Goal: Check status: Check status

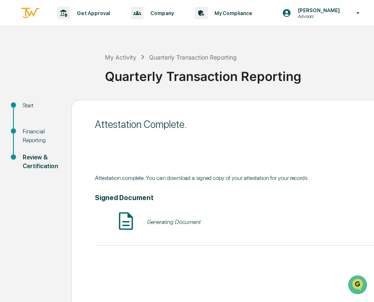
click at [34, 139] on div "Financial Reporting" at bounding box center [40, 136] width 35 height 18
click at [35, 136] on div "Financial Reporting" at bounding box center [40, 136] width 35 height 18
click at [125, 56] on div "My Activity" at bounding box center [120, 57] width 31 height 7
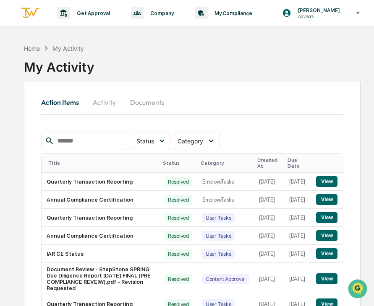
click at [152, 102] on button "Documents" at bounding box center [147, 102] width 48 height 20
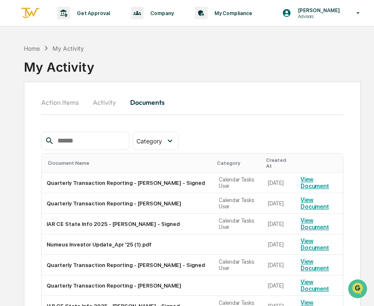
click at [69, 46] on div "My Activity" at bounding box center [67, 48] width 31 height 7
click at [69, 50] on div "My Activity" at bounding box center [67, 48] width 31 height 7
click at [108, 106] on button "Activity" at bounding box center [105, 102] width 38 height 20
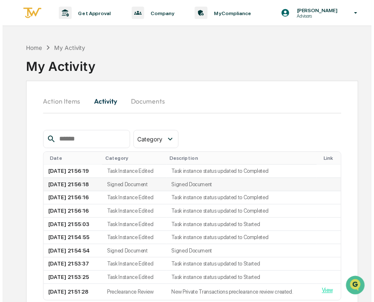
scroll to position [40, 0]
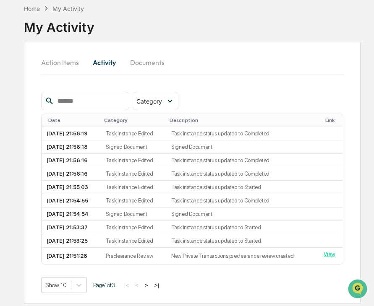
click at [64, 59] on button "Action Items" at bounding box center [63, 62] width 44 height 20
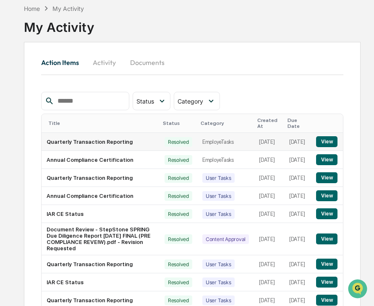
click at [322, 139] on button "View" at bounding box center [326, 141] width 21 height 11
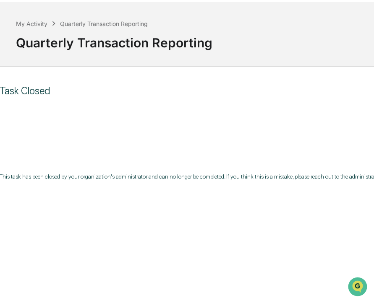
scroll to position [36, 0]
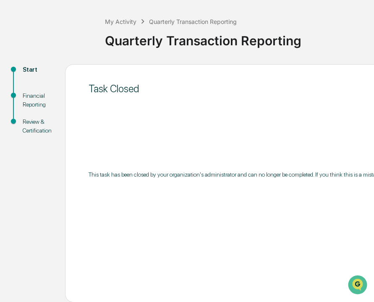
click at [33, 103] on div "Financial Reporting" at bounding box center [37, 101] width 29 height 18
click at [31, 100] on div "Financial Reporting" at bounding box center [37, 101] width 29 height 18
click at [32, 125] on div "Review & Certification" at bounding box center [37, 127] width 29 height 18
click at [127, 25] on div "My Activity" at bounding box center [120, 21] width 31 height 7
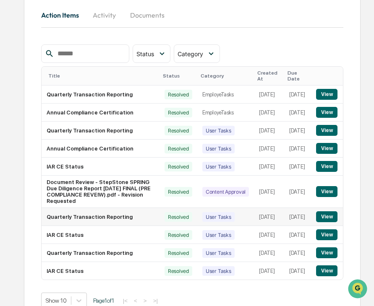
scroll to position [114, 0]
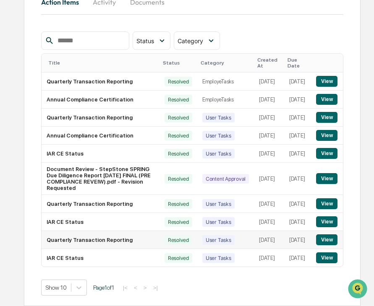
click at [115, 235] on td "Quarterly Transaction Reporting" at bounding box center [101, 240] width 118 height 18
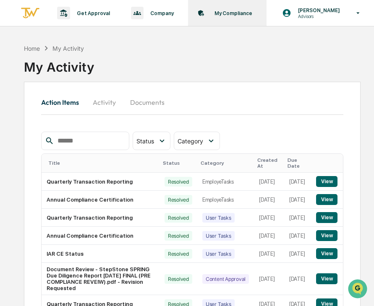
click at [220, 16] on div "My Compliance Data, Deadlines & Settings" at bounding box center [226, 13] width 70 height 26
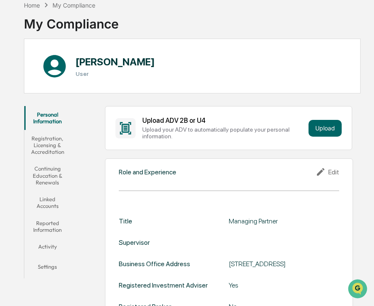
scroll to position [73, 0]
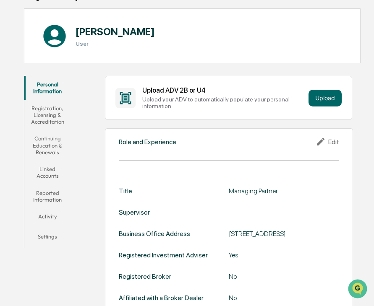
click at [44, 193] on button "Reported Information" at bounding box center [47, 197] width 47 height 24
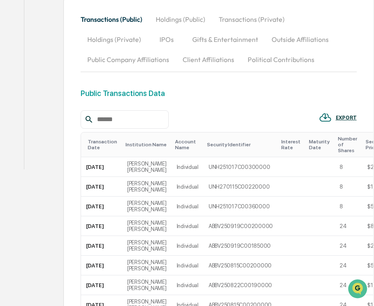
scroll to position [288, 0]
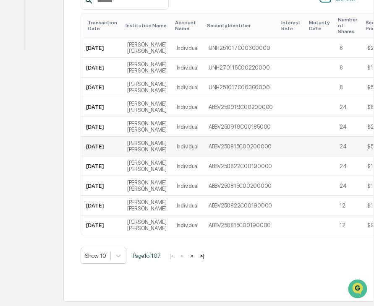
click at [146, 147] on td "[PERSON_NAME] [PERSON_NAME]" at bounding box center [147, 147] width 50 height 20
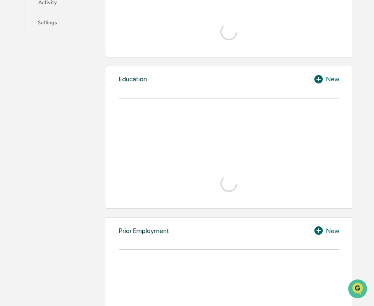
scroll to position [73, 0]
